Goal: Navigation & Orientation: Find specific page/section

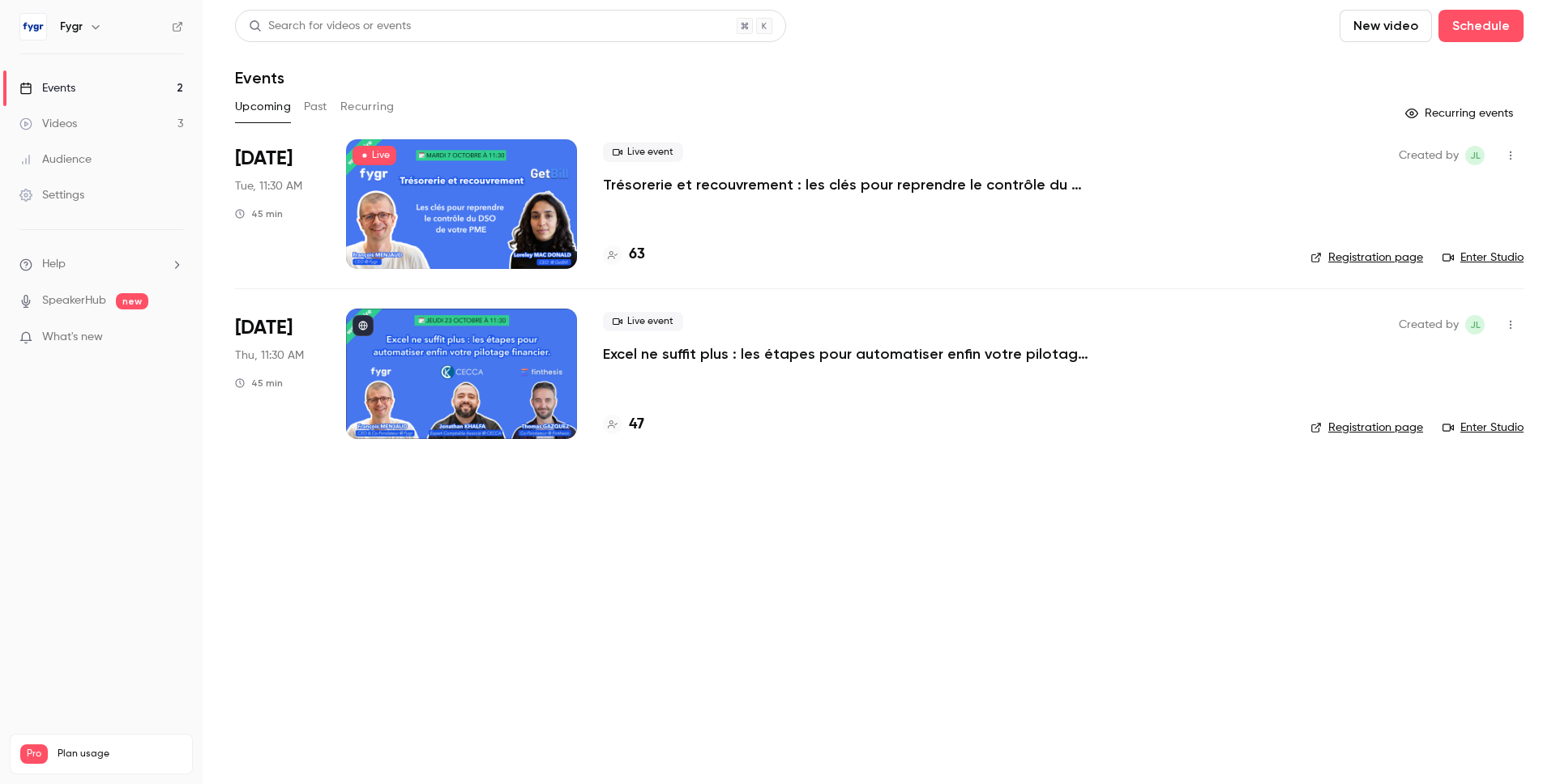
click at [626, 257] on div "63" at bounding box center [623, 255] width 42 height 22
